Goal: Information Seeking & Learning: Learn about a topic

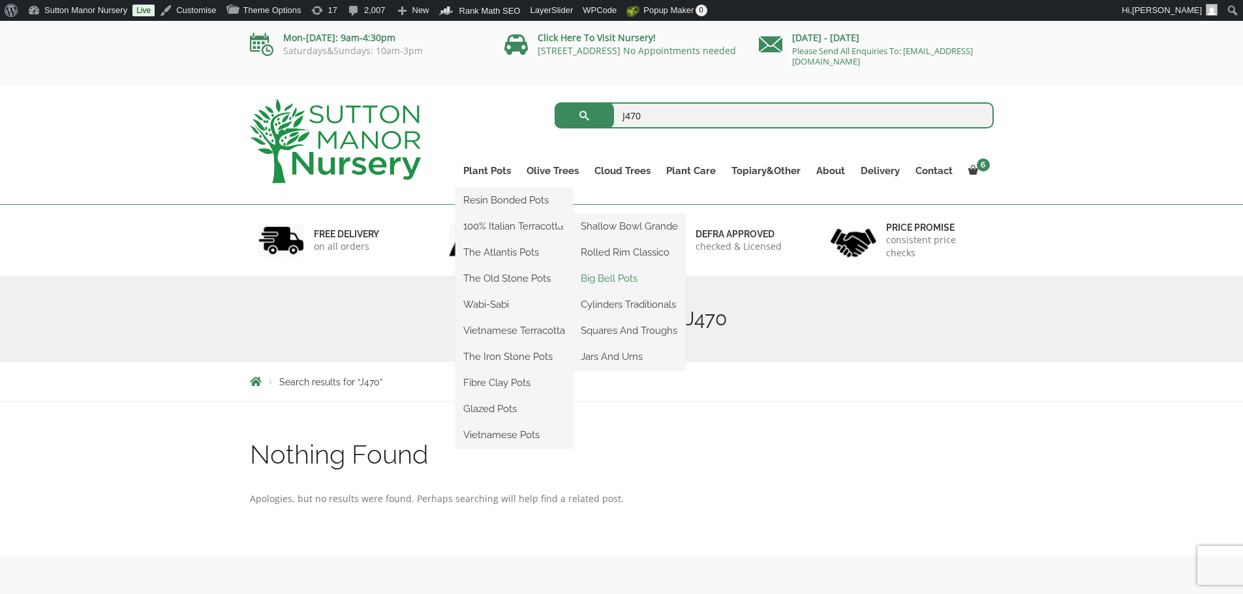
click at [624, 280] on link "Big Bell Pots" at bounding box center [629, 279] width 113 height 20
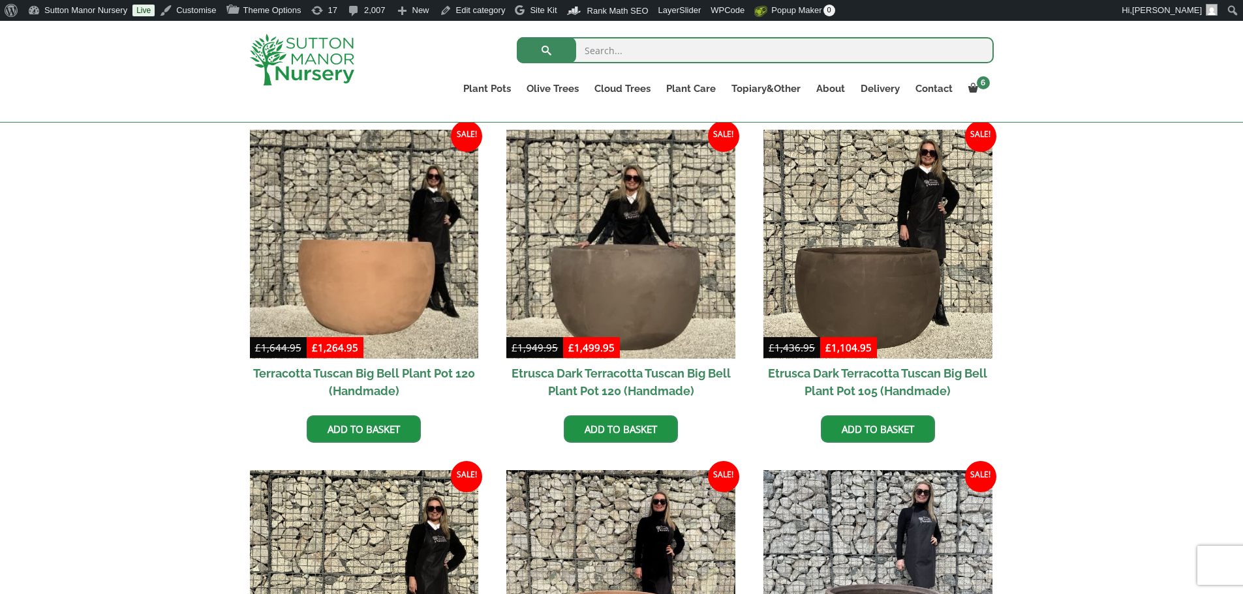
click at [641, 48] on input "search" at bounding box center [755, 50] width 477 height 26
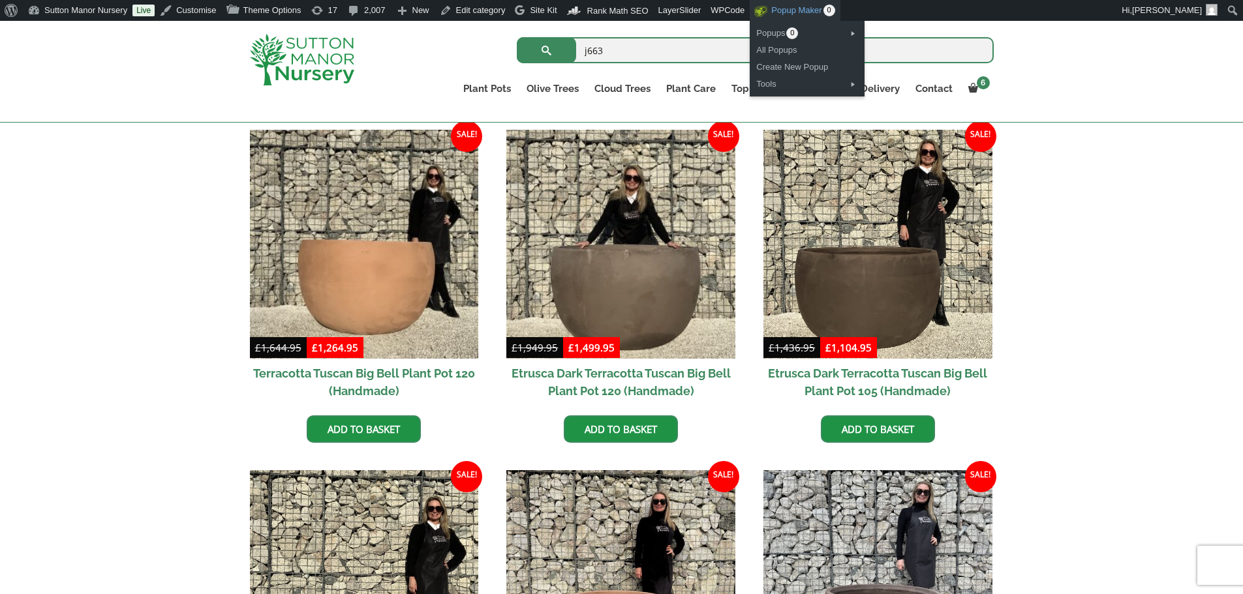
type input "j663"
click at [517, 37] on button "submit" at bounding box center [546, 50] width 59 height 26
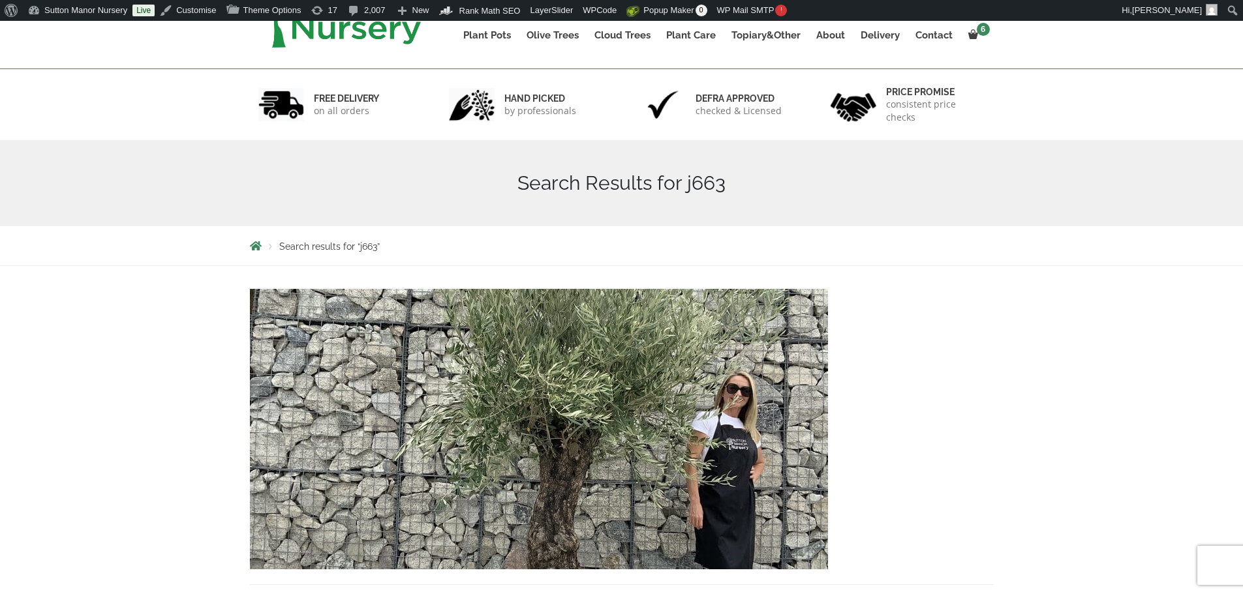
scroll to position [326, 0]
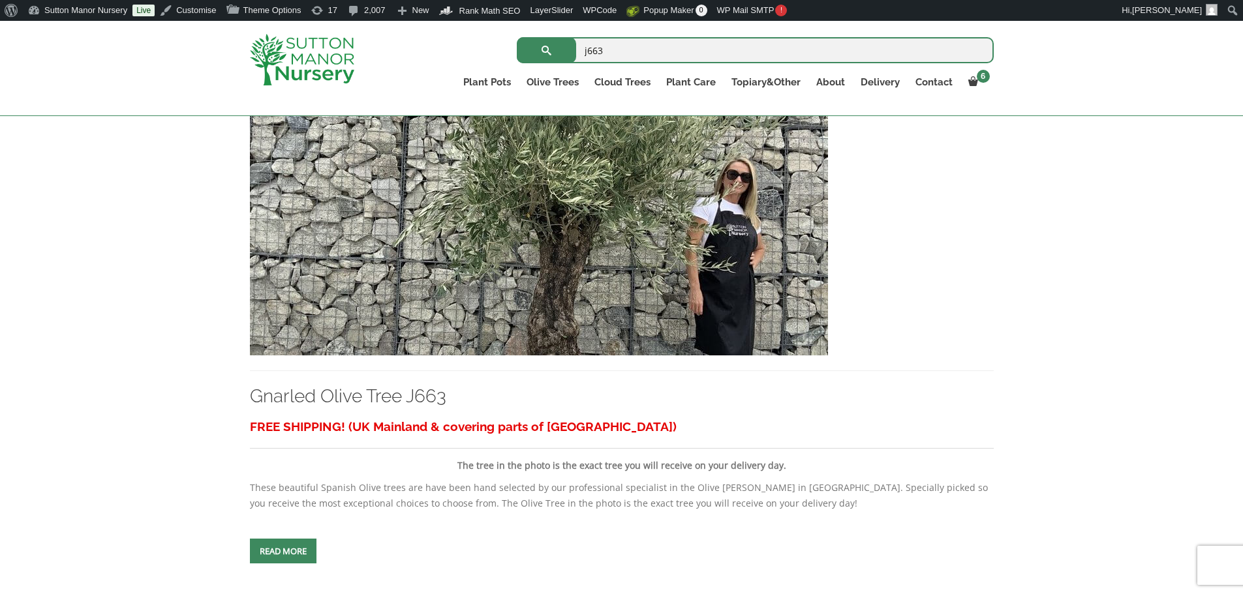
click at [692, 316] on img at bounding box center [539, 215] width 578 height 281
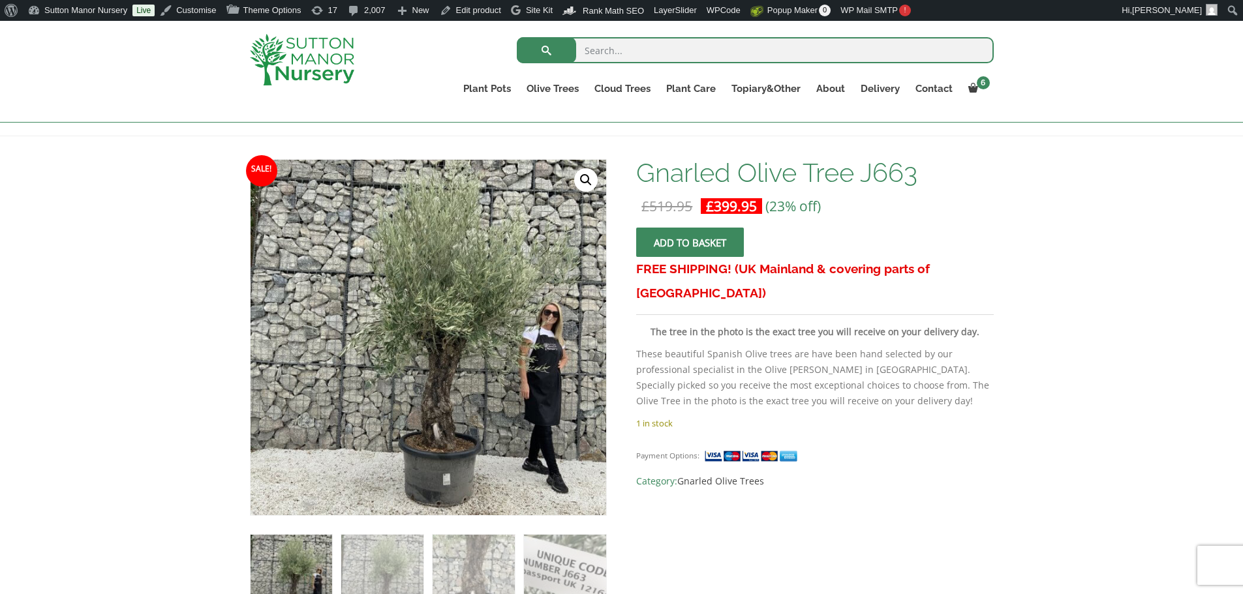
scroll to position [130, 0]
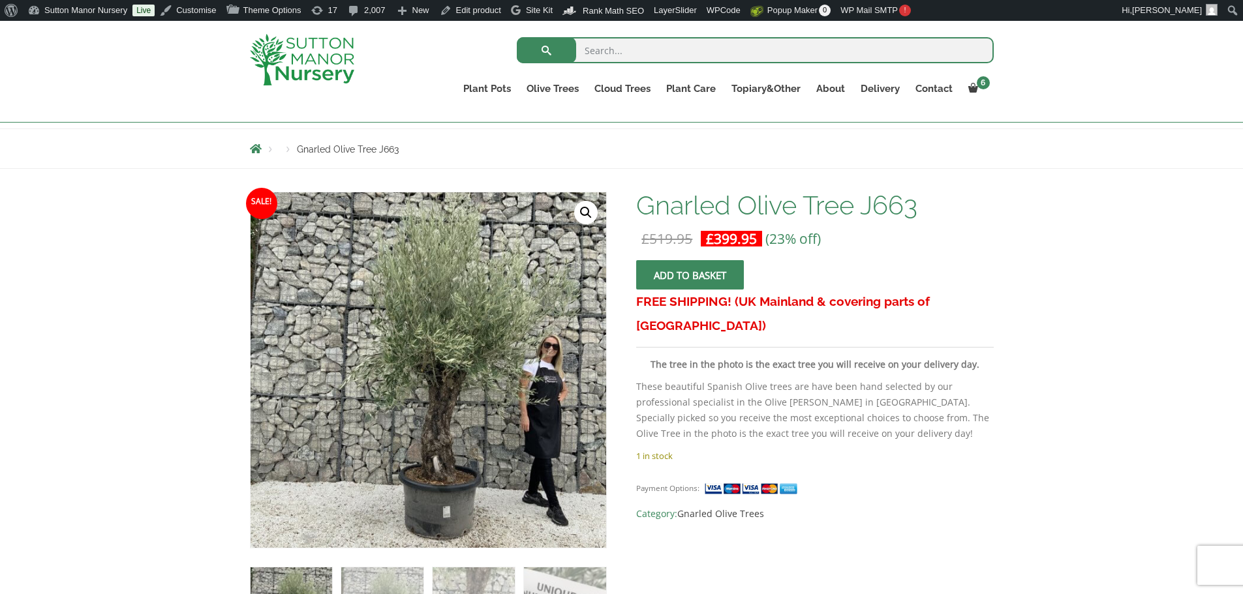
click at [313, 63] on img at bounding box center [302, 60] width 104 height 52
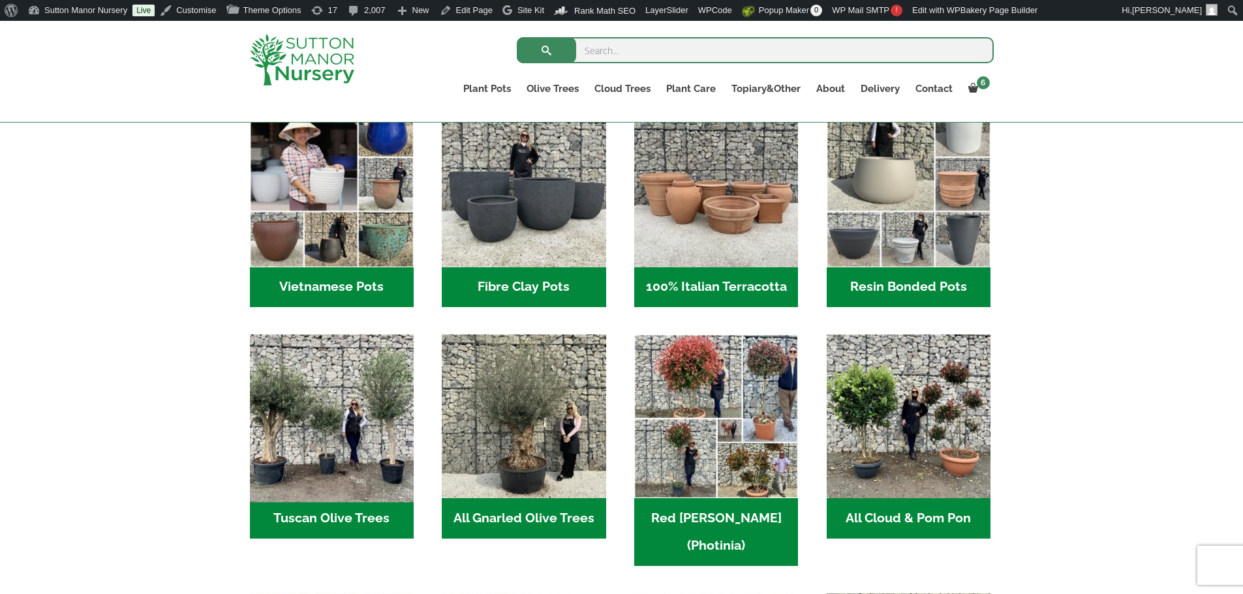
scroll to position [457, 0]
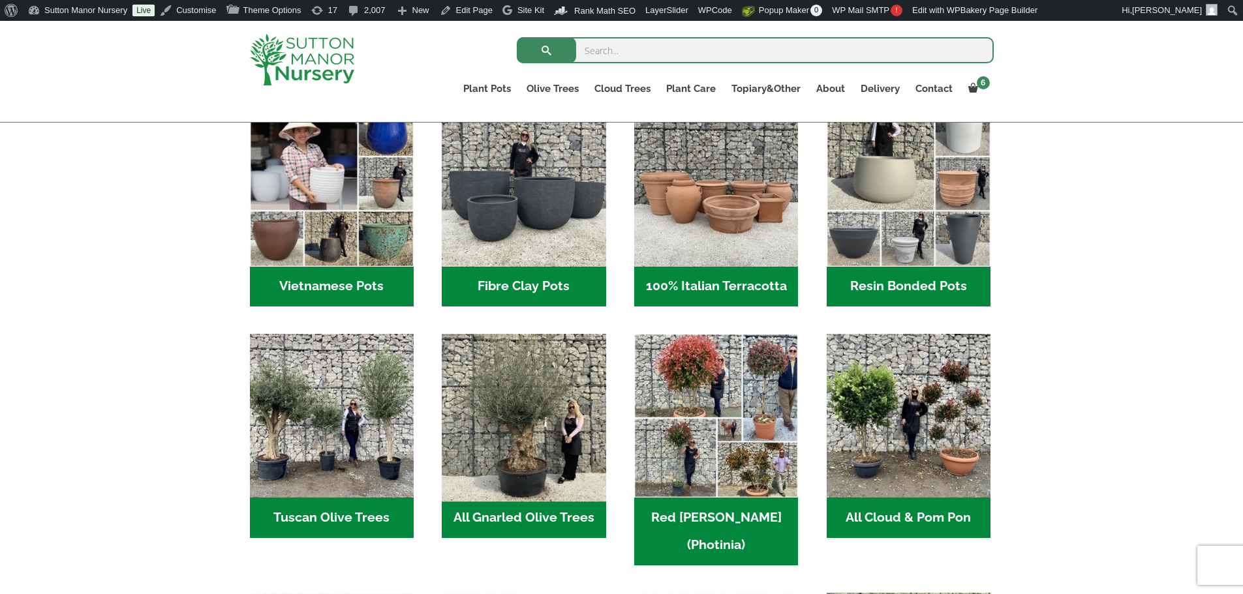
click at [494, 418] on img "Visit product category All Gnarled Olive Trees" at bounding box center [524, 416] width 172 height 172
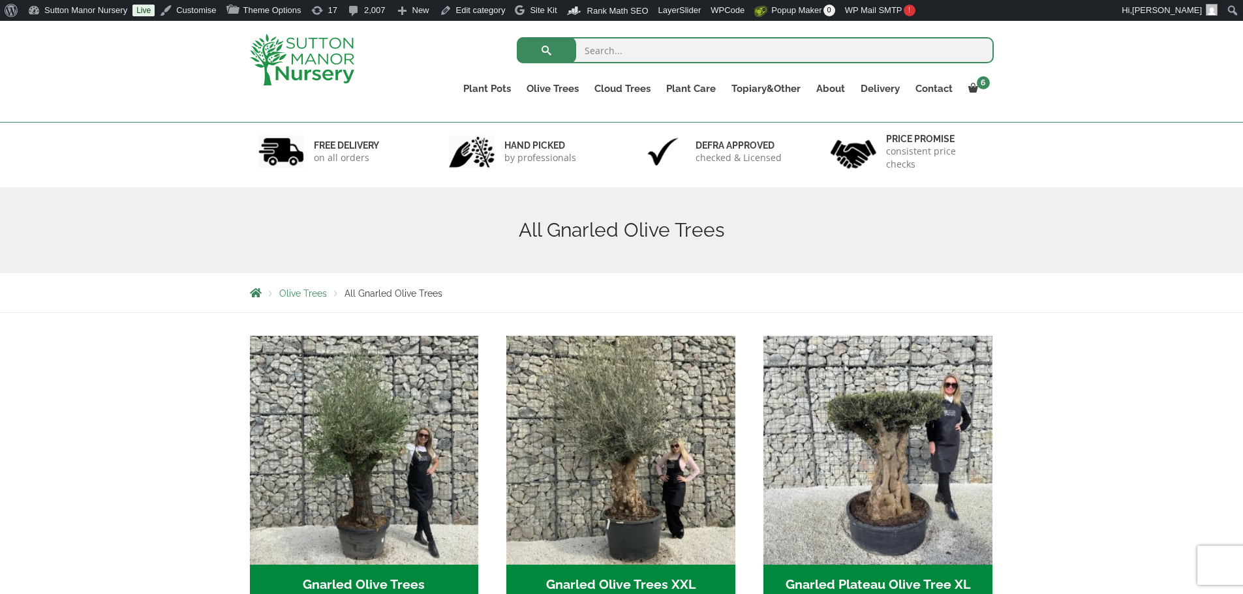
scroll to position [326, 0]
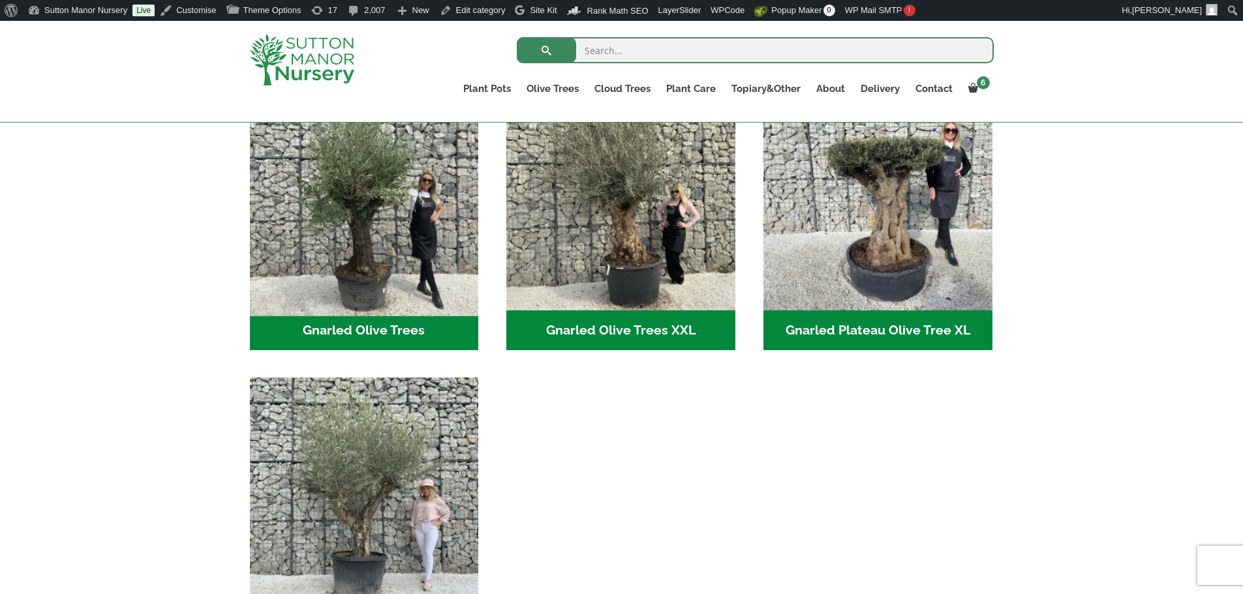
click at [336, 209] on img "Visit product category Gnarled Olive Trees" at bounding box center [364, 196] width 240 height 240
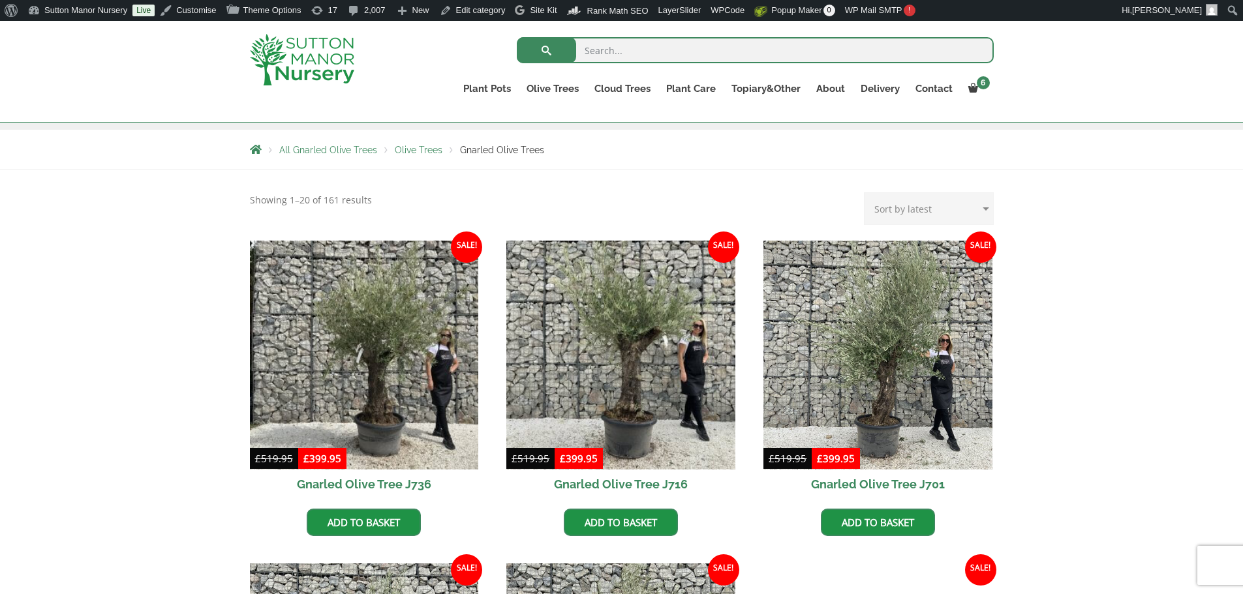
scroll to position [326, 0]
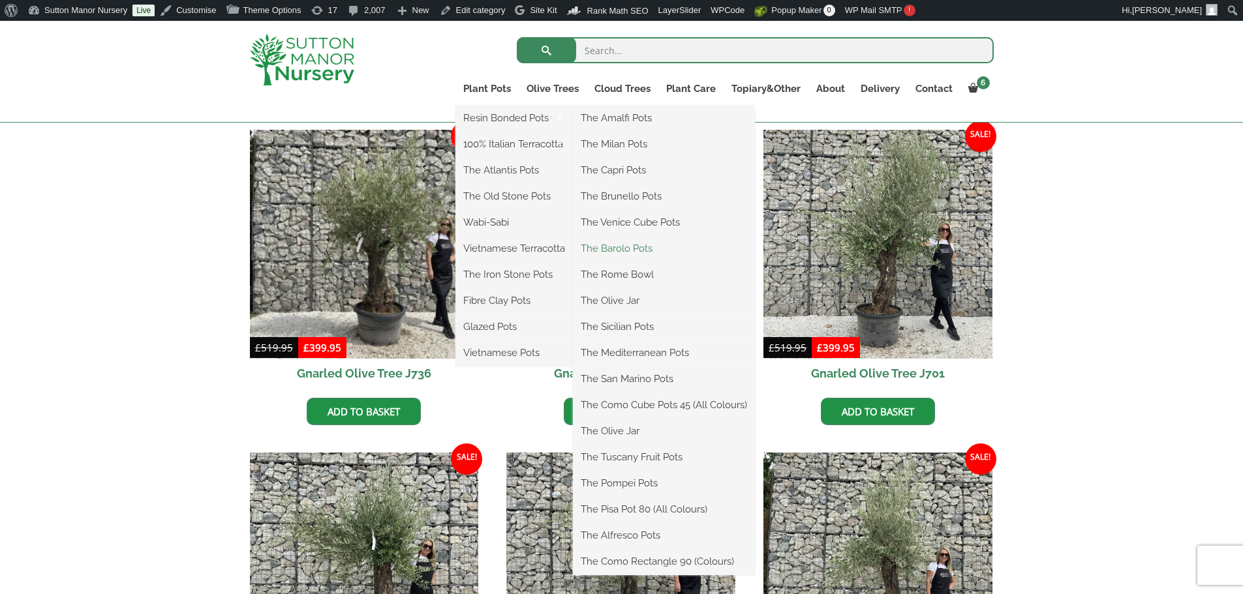
click at [618, 249] on link "The Barolo Pots" at bounding box center [664, 249] width 182 height 20
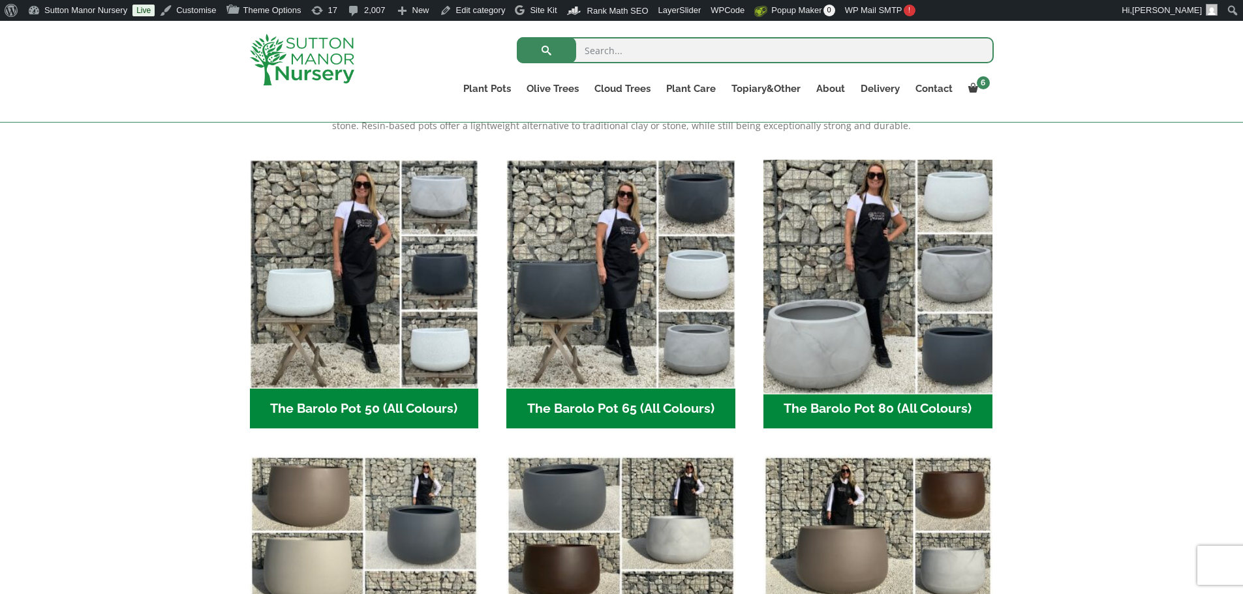
scroll to position [457, 0]
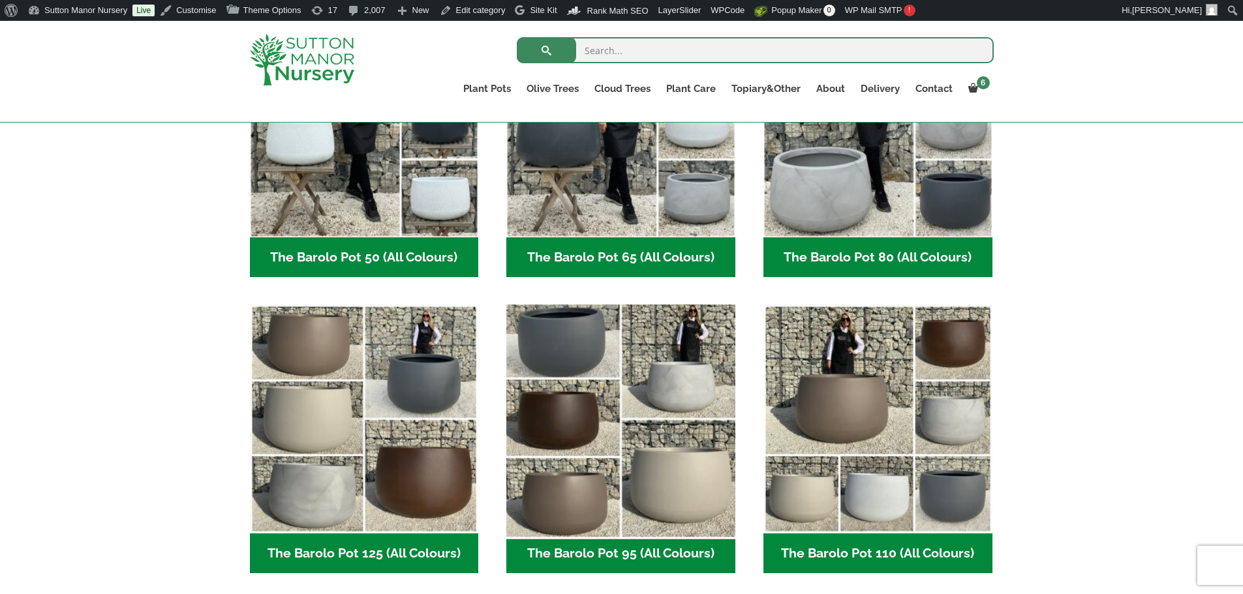
click at [627, 432] on img "Visit product category The Barolo Pot 95 (All Colours)" at bounding box center [621, 419] width 240 height 240
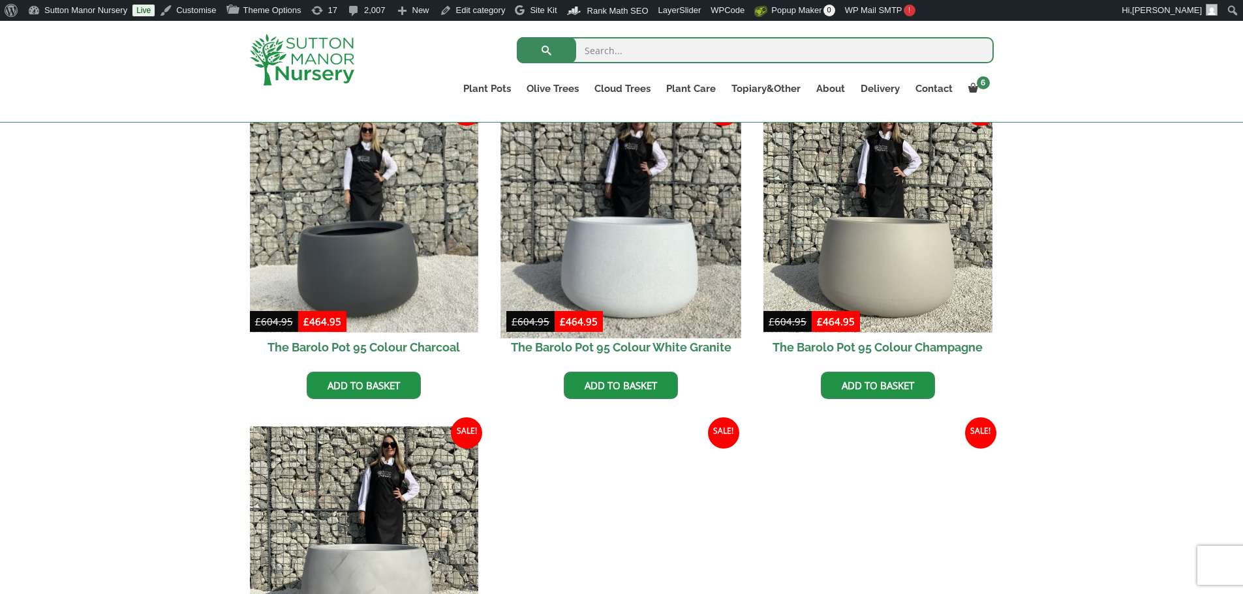
scroll to position [326, 0]
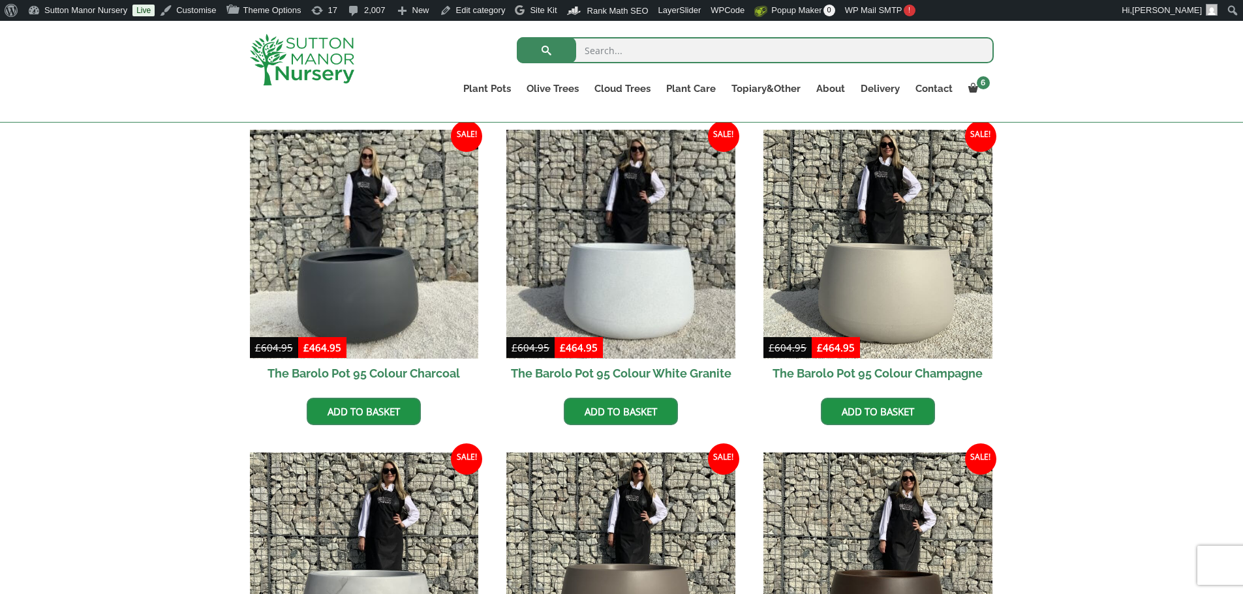
click at [655, 53] on input "search" at bounding box center [755, 50] width 477 height 26
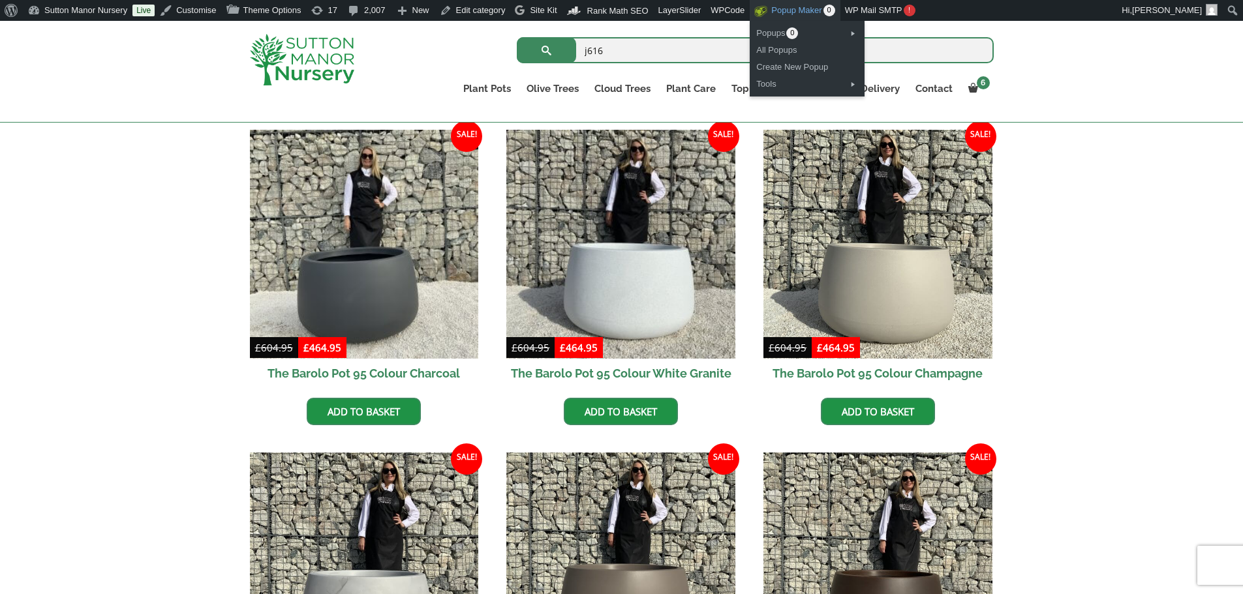
type input "j616"
click at [517, 37] on button "submit" at bounding box center [546, 50] width 59 height 26
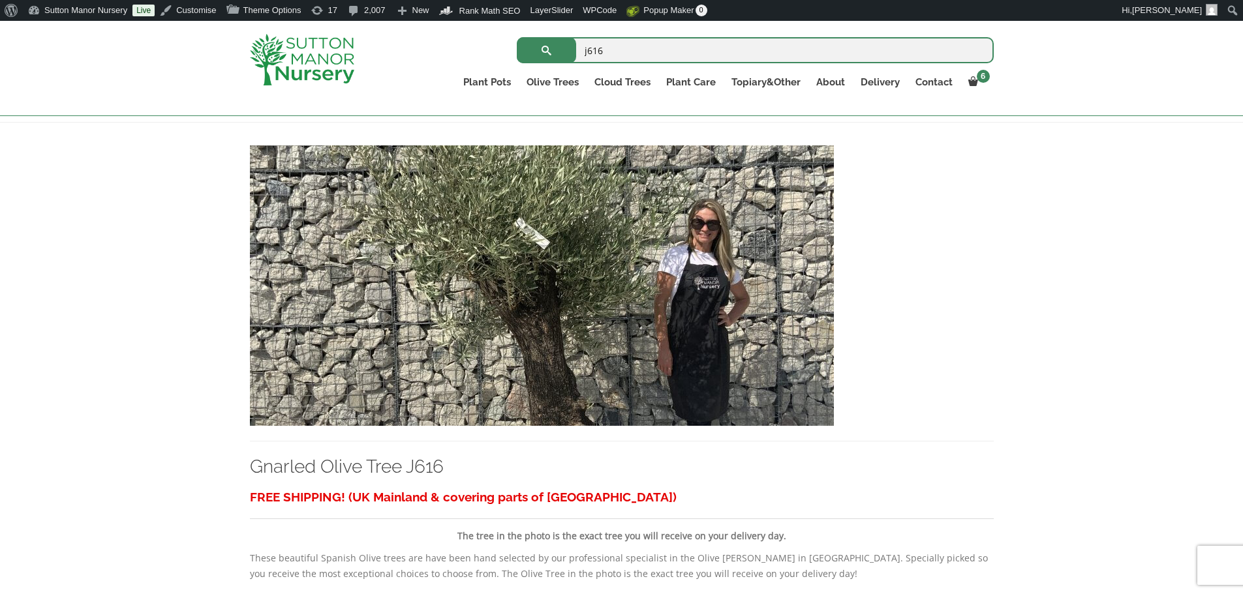
scroll to position [261, 0]
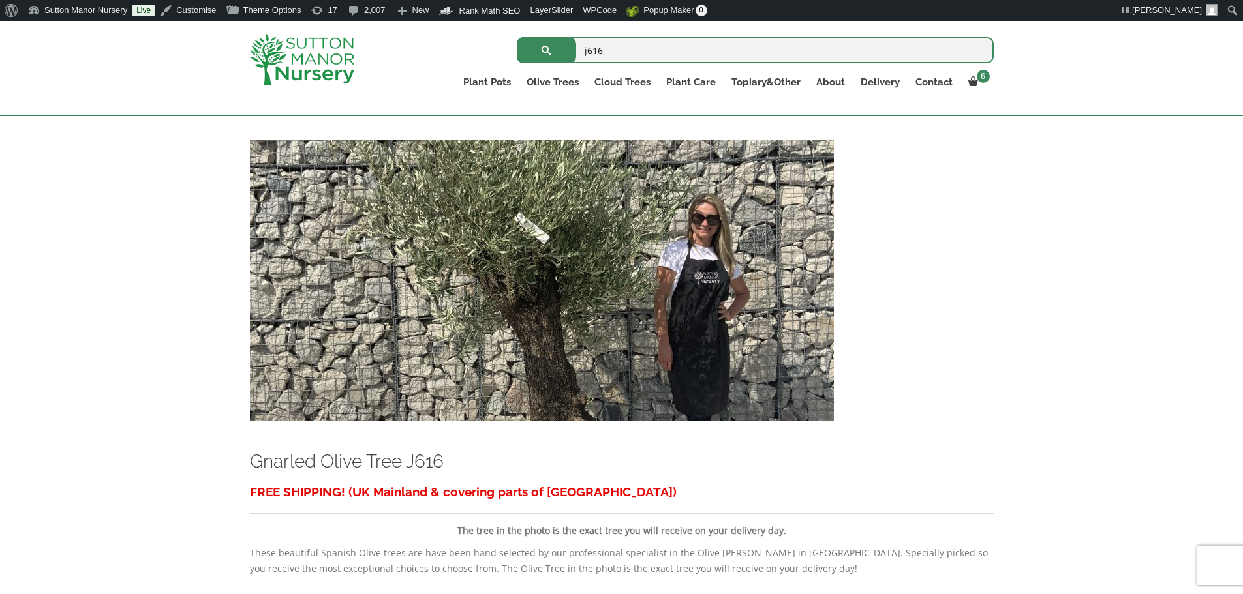
click at [582, 316] on img at bounding box center [542, 280] width 584 height 281
